Goal: Task Accomplishment & Management: Manage account settings

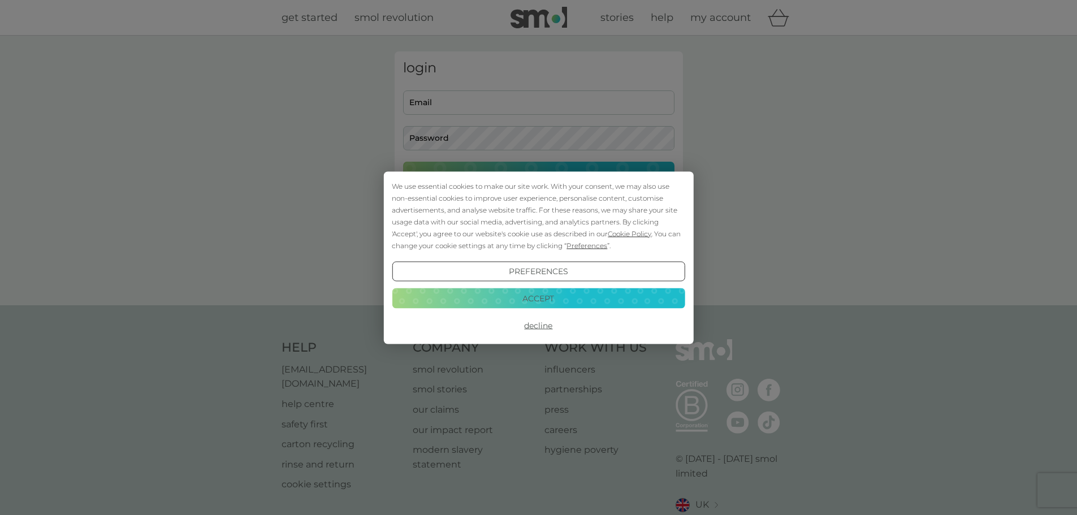
type input "timgordon876@gmail.com"
click at [537, 304] on button "Accept" at bounding box center [538, 298] width 293 height 20
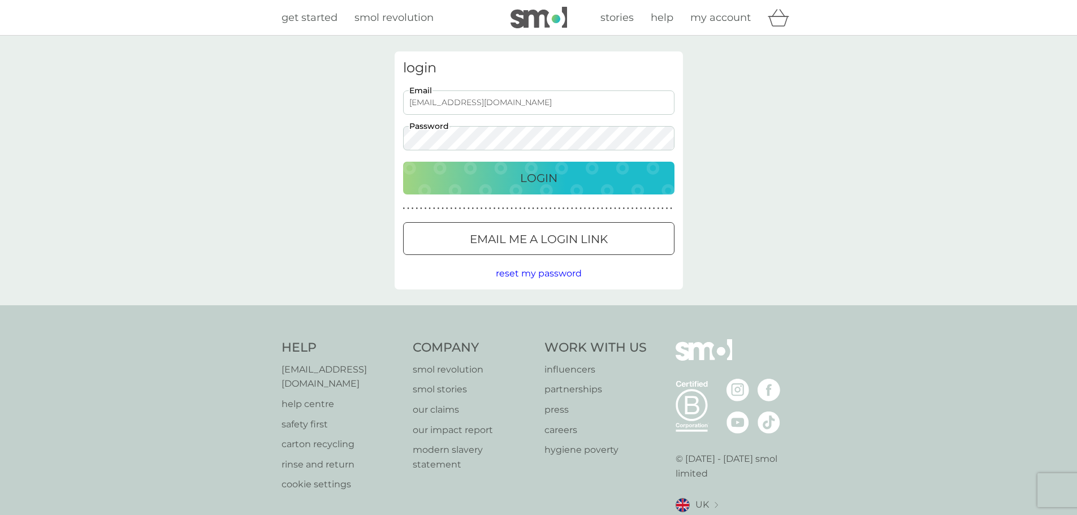
click at [536, 178] on p "Login" at bounding box center [538, 178] width 37 height 18
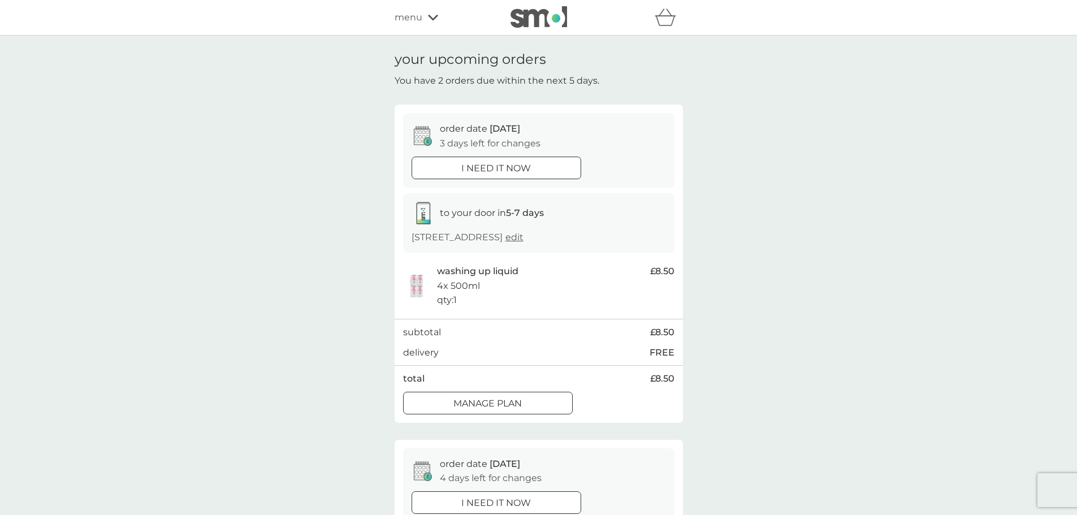
click at [490, 404] on div at bounding box center [487, 402] width 9 height 9
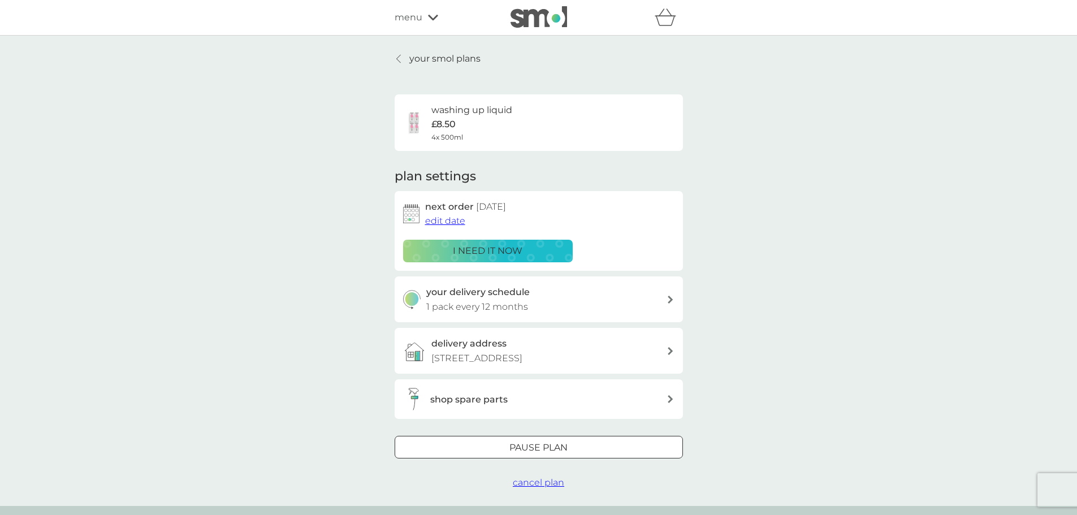
click at [532, 448] on div at bounding box center [538, 448] width 41 height 12
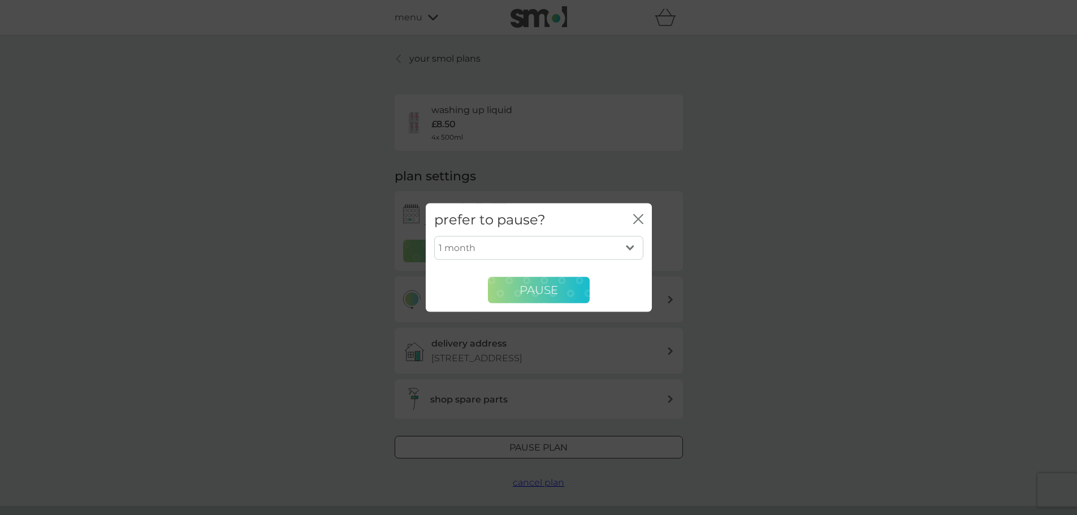
click at [537, 293] on span "Pause" at bounding box center [539, 290] width 38 height 14
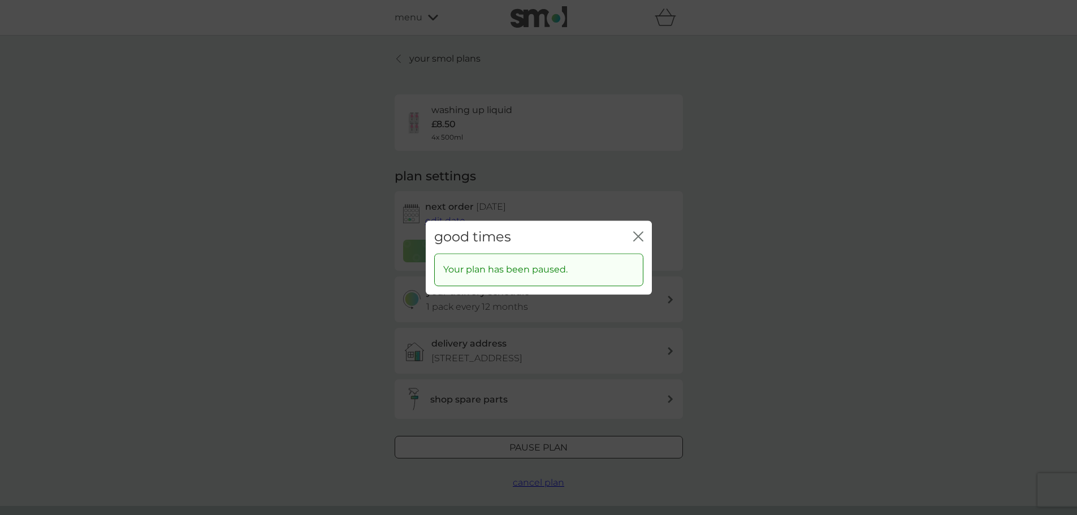
click at [639, 235] on icon "close" at bounding box center [640, 236] width 5 height 9
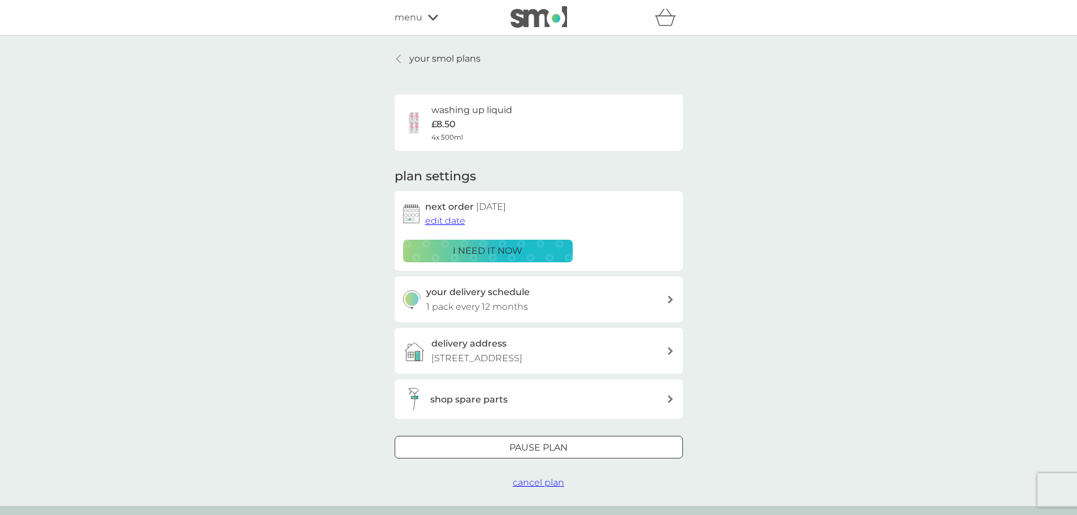
click at [421, 57] on p "your smol plans" at bounding box center [444, 58] width 71 height 15
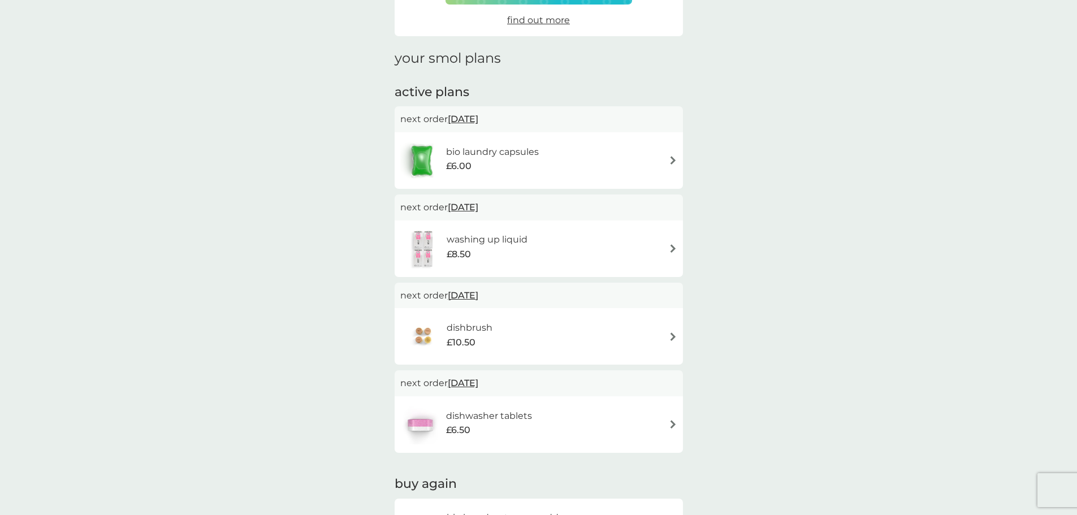
scroll to position [113, 0]
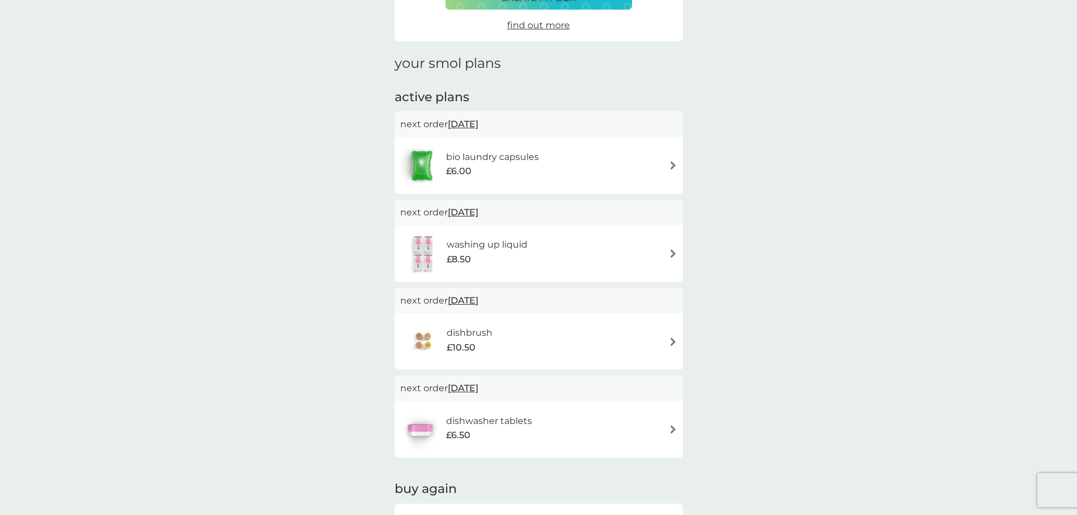
click at [572, 159] on div "bio laundry capsules £6.00" at bounding box center [538, 166] width 277 height 40
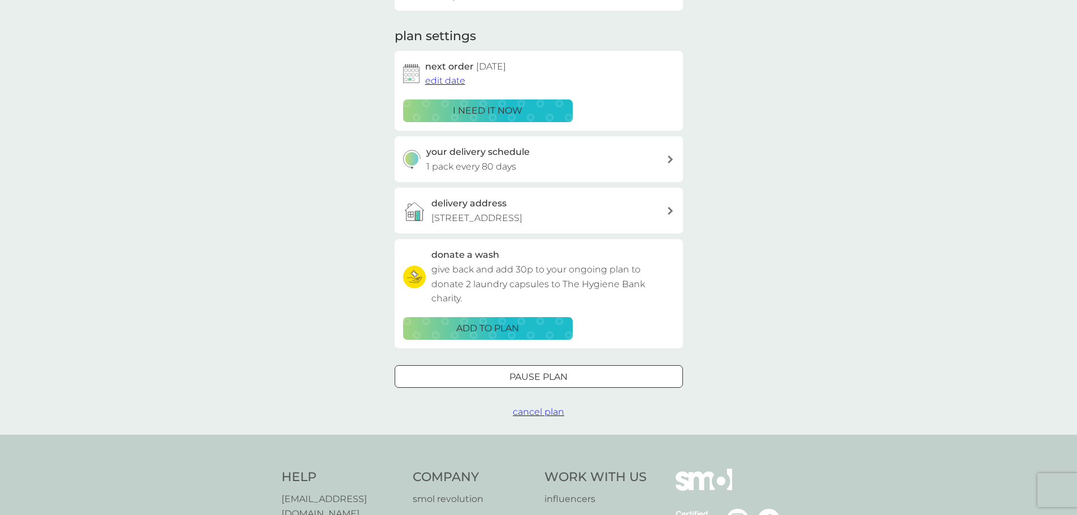
scroll to position [170, 0]
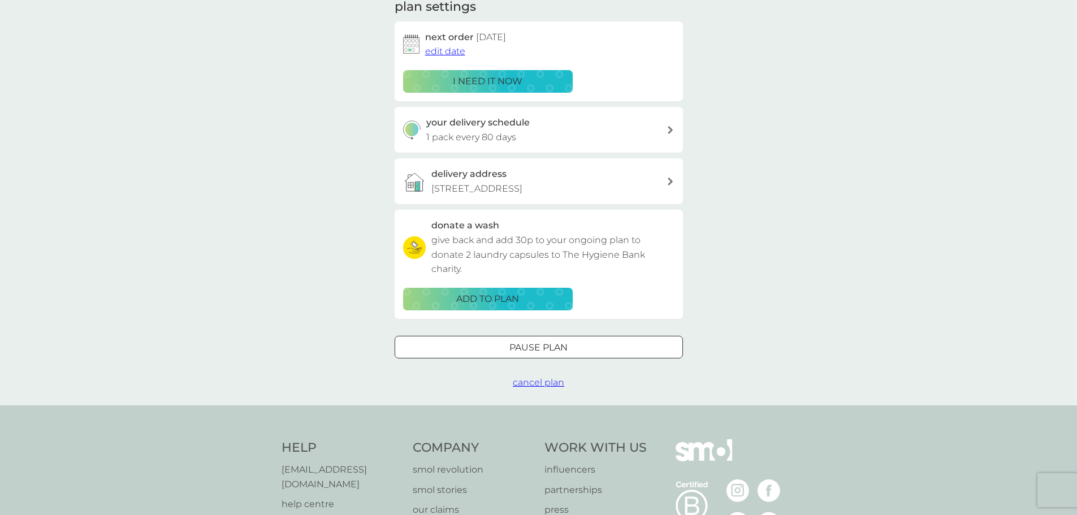
click at [558, 349] on div at bounding box center [538, 347] width 41 height 12
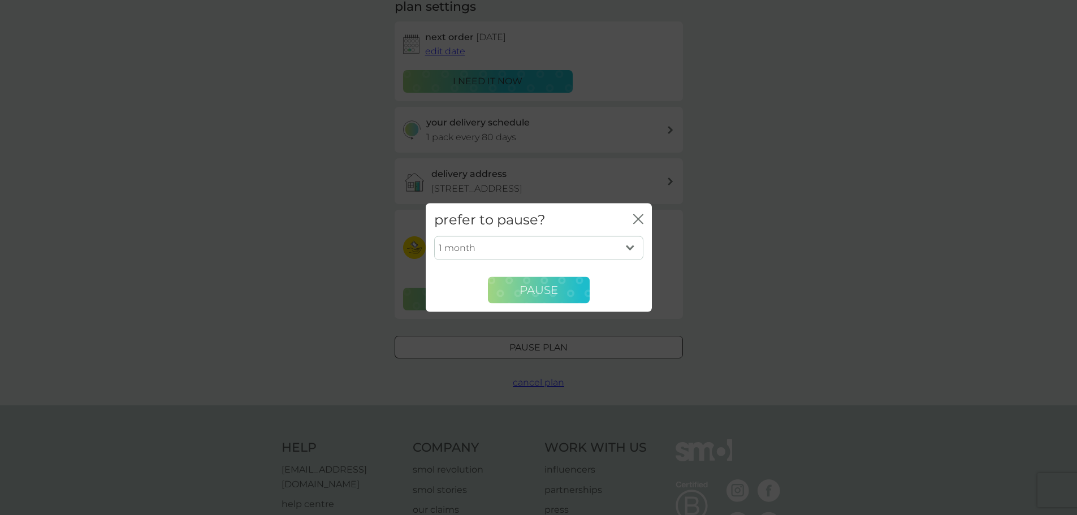
click at [535, 292] on span "Pause" at bounding box center [539, 290] width 38 height 14
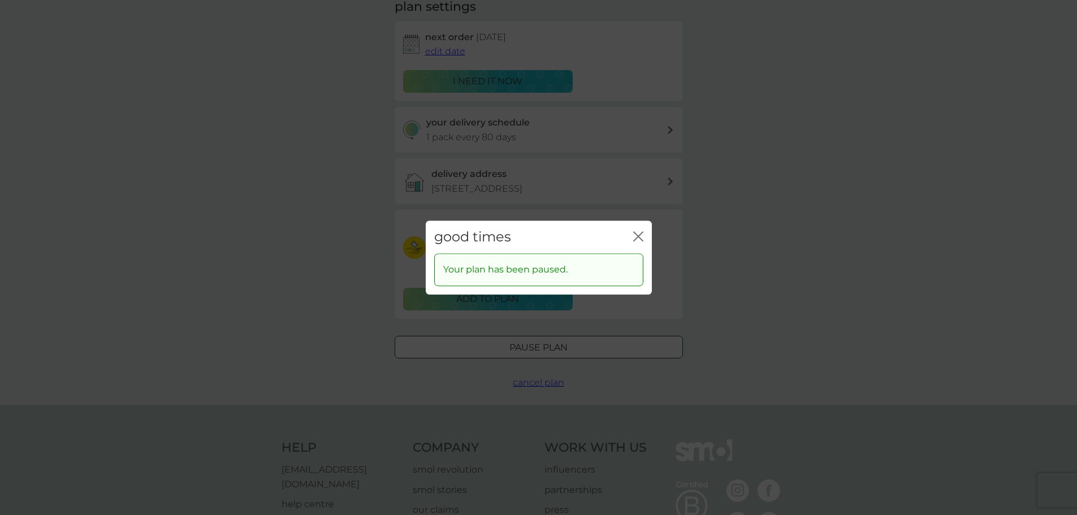
click at [640, 236] on icon "close" at bounding box center [638, 236] width 10 height 10
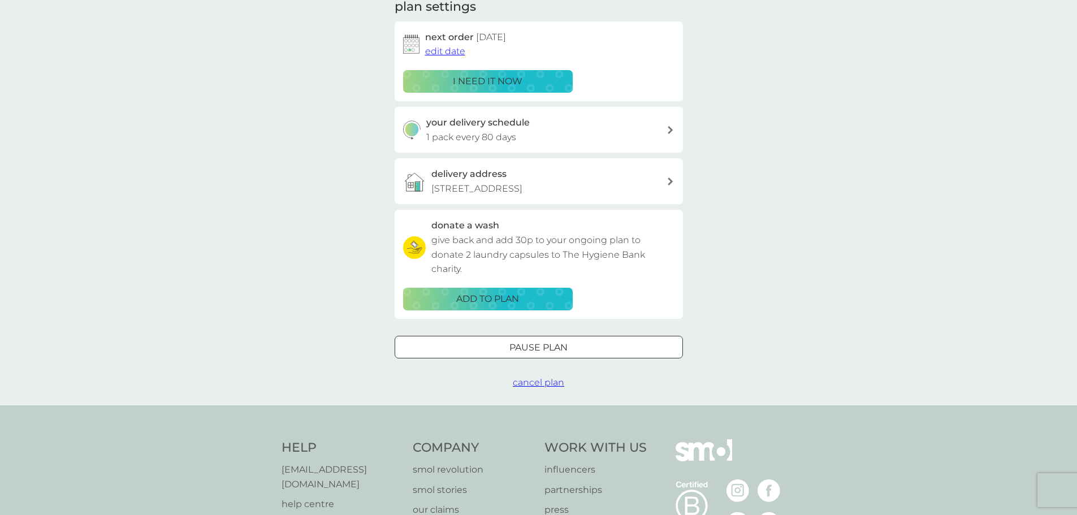
scroll to position [0, 0]
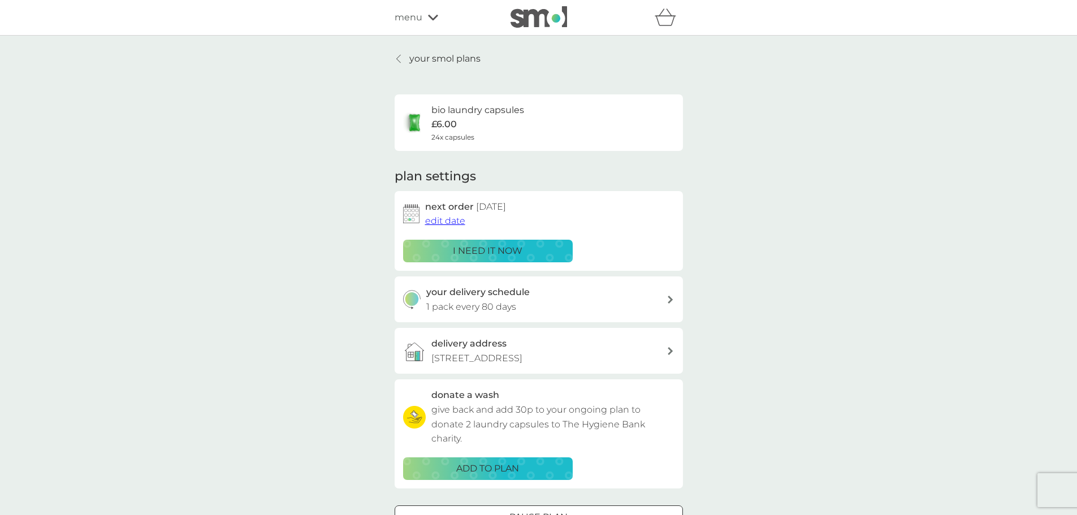
click at [425, 58] on p "your smol plans" at bounding box center [444, 58] width 71 height 15
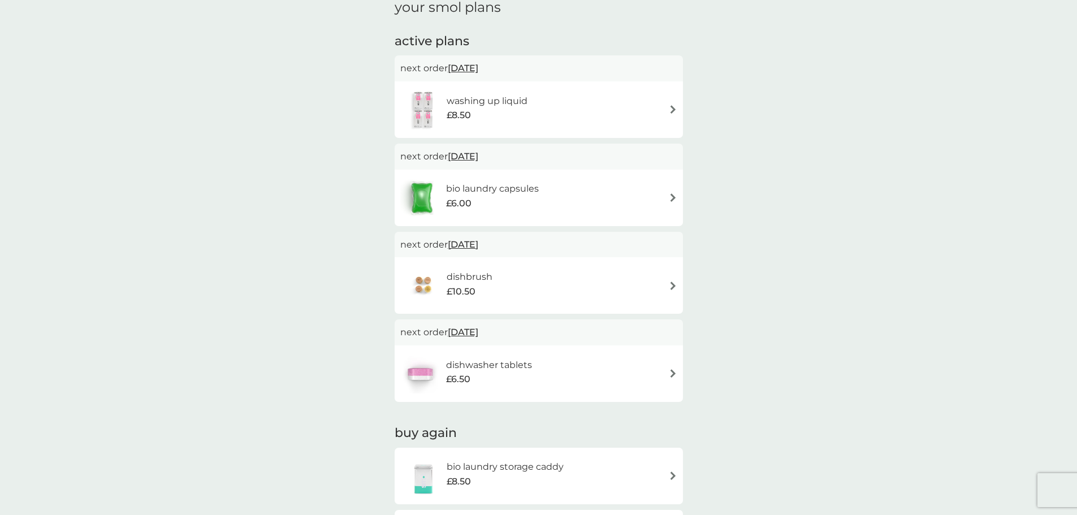
scroll to position [170, 0]
click at [538, 277] on div "dishbrush £10.50" at bounding box center [538, 285] width 277 height 40
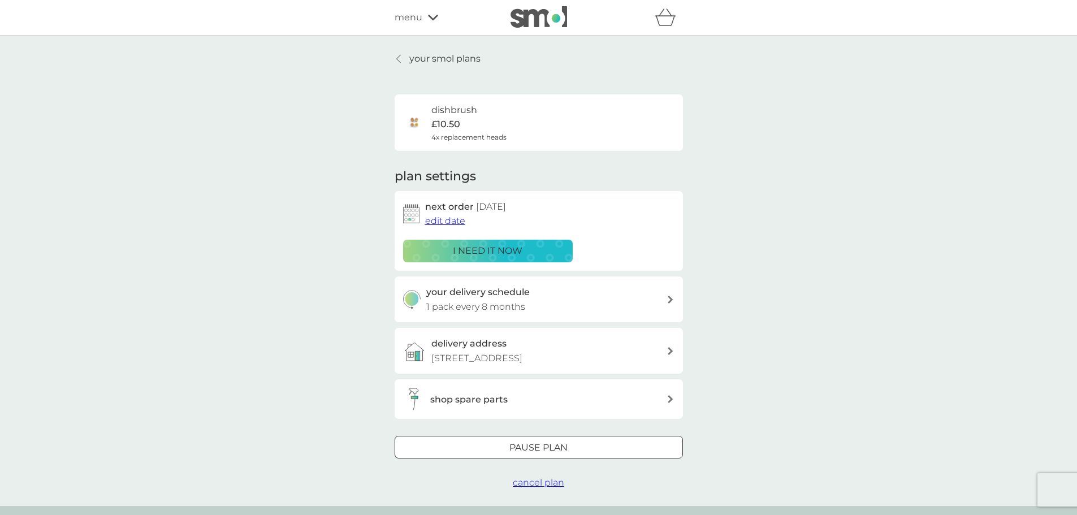
click at [665, 295] on div "your delivery schedule 1 pack every 8 months" at bounding box center [546, 299] width 240 height 29
select select "8"
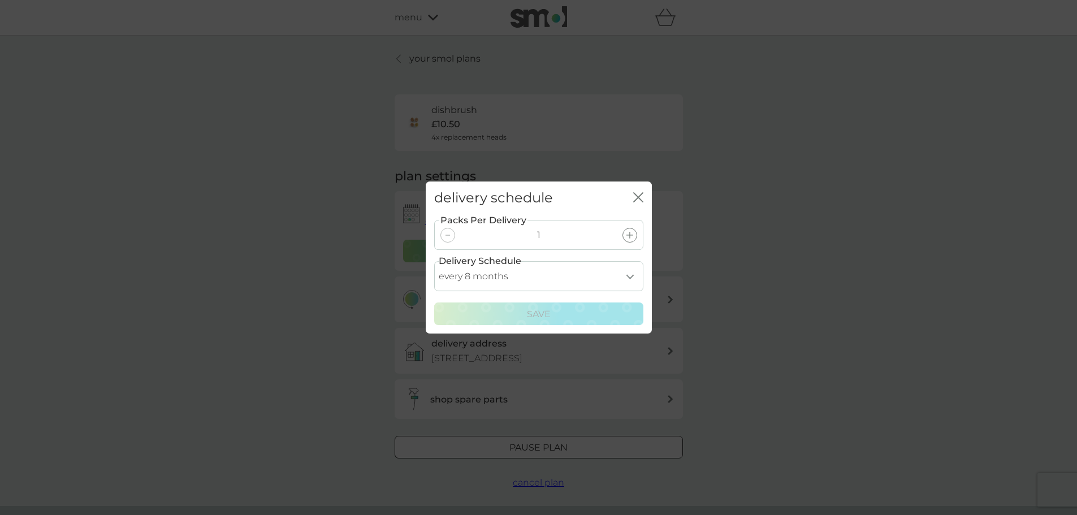
click at [625, 275] on select "every 1 month every 2 months every 3 months every 4 months every 5 months every…" at bounding box center [538, 276] width 209 height 30
click at [627, 278] on select "every 1 month every 2 months every 3 months every 4 months every 5 months every…" at bounding box center [538, 276] width 209 height 30
click at [637, 198] on icon "close" at bounding box center [636, 197] width 5 height 9
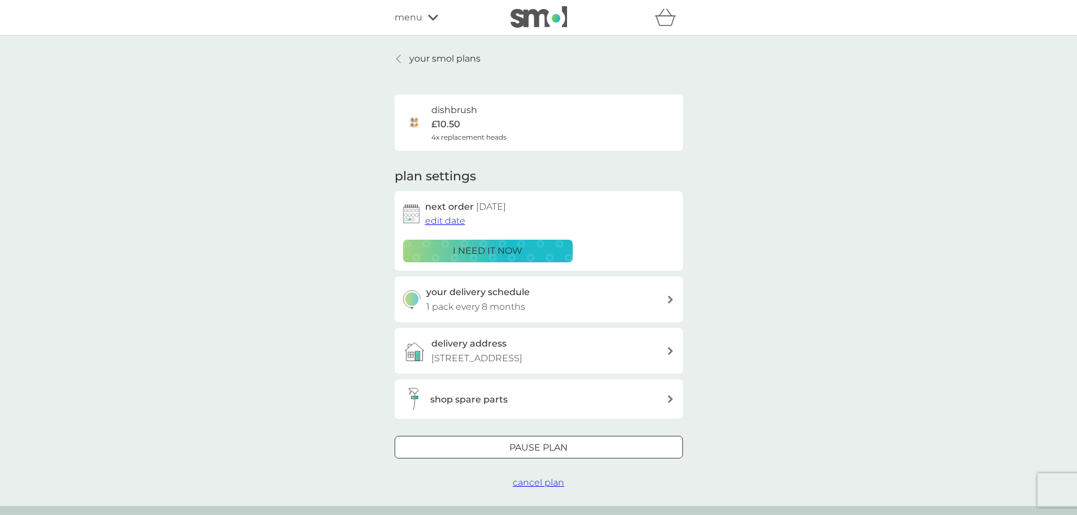
click at [538, 449] on div at bounding box center [538, 448] width 41 height 12
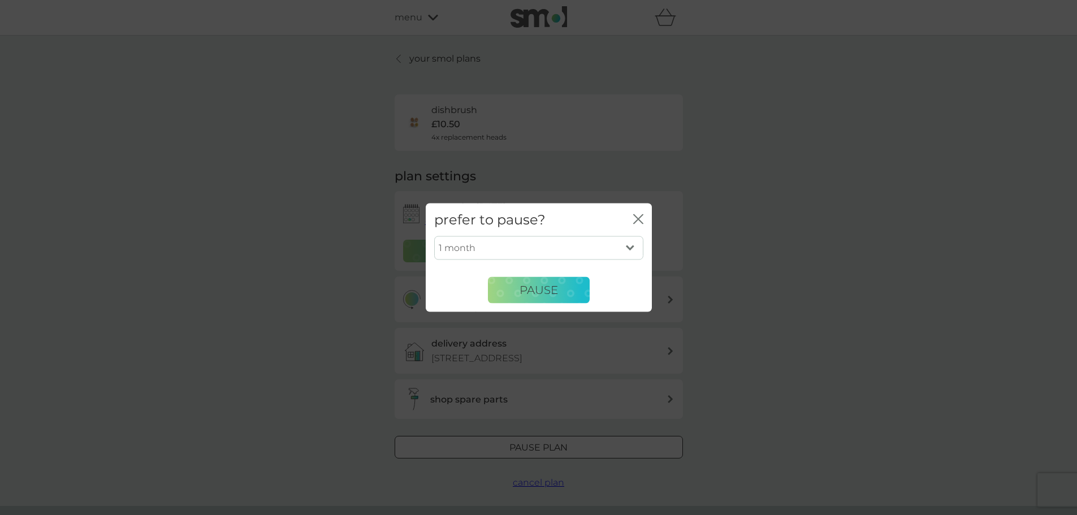
click at [630, 248] on select "1 month 2 months 3 months 4 months 5 months 6 months" at bounding box center [538, 248] width 209 height 24
select select "4"
click at [434, 236] on select "1 month 2 months 3 months 4 months 5 months 6 months" at bounding box center [538, 248] width 209 height 24
click at [540, 289] on span "Pause" at bounding box center [539, 290] width 38 height 14
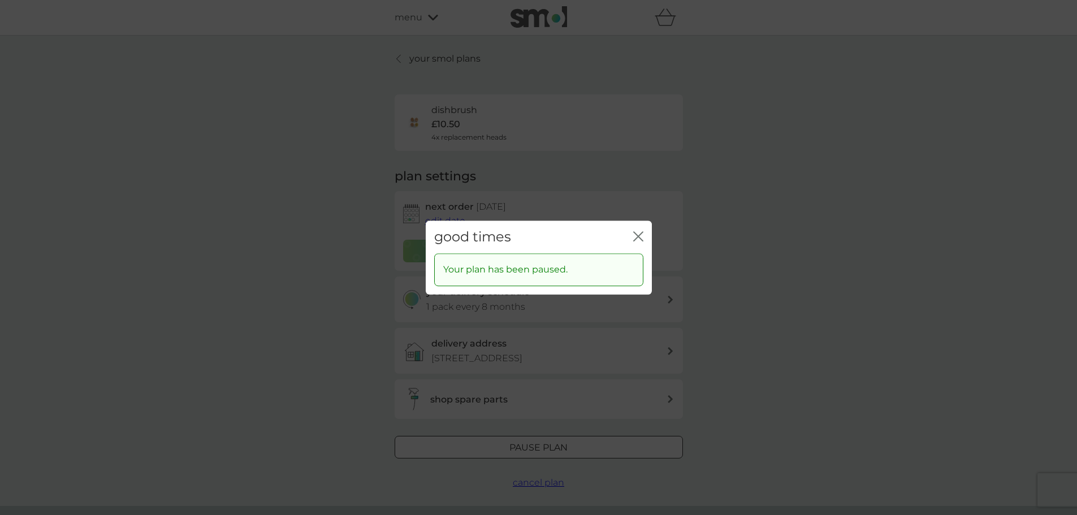
click at [639, 236] on icon "close" at bounding box center [638, 236] width 10 height 10
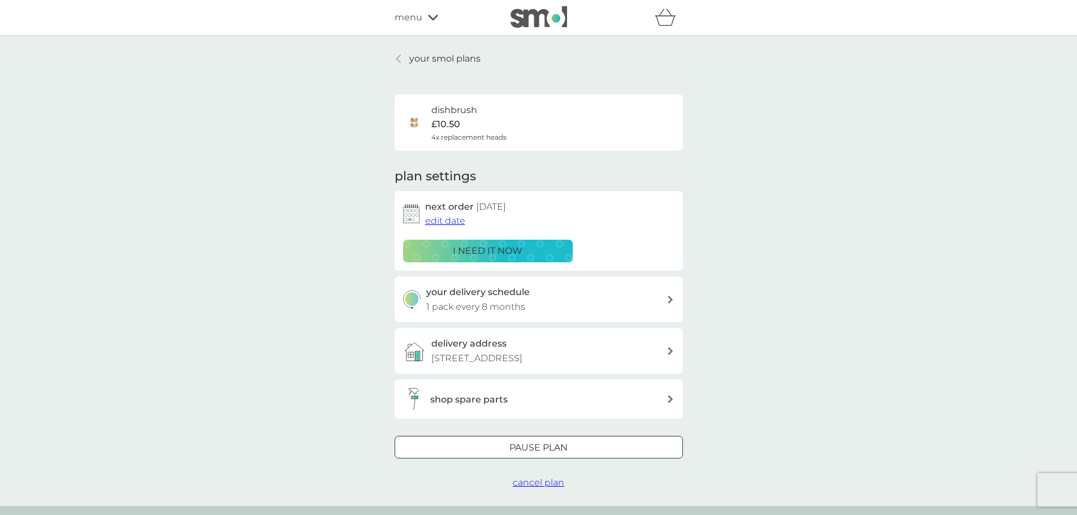
click at [447, 58] on p "your smol plans" at bounding box center [444, 58] width 71 height 15
